Goal: Complete application form

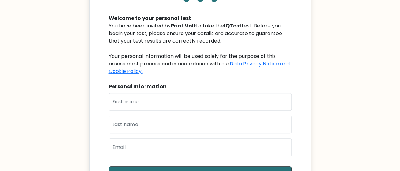
scroll to position [64, 0]
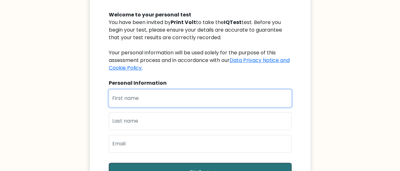
click at [235, 93] on input "text" at bounding box center [200, 98] width 183 height 18
type input "saman"
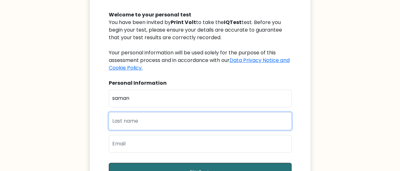
type input "shahid"
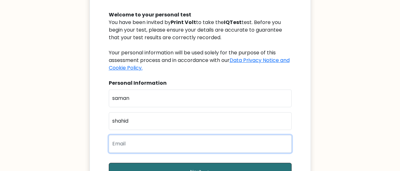
click at [155, 143] on input "email" at bounding box center [200, 144] width 183 height 18
type input "[EMAIL_ADDRESS][DOMAIN_NAME]"
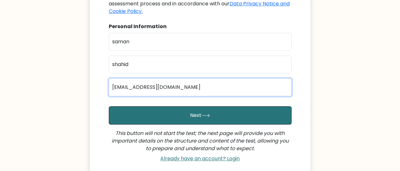
scroll to position [129, 0]
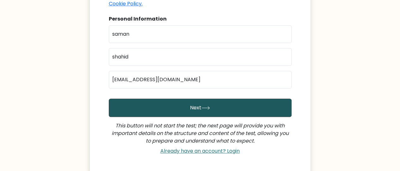
click at [259, 102] on button "Next" at bounding box center [200, 108] width 183 height 18
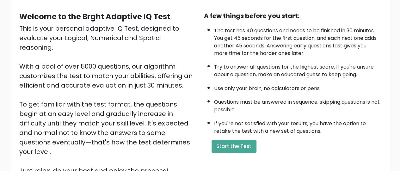
scroll to position [55, 0]
